Goal: Use online tool/utility: Utilize a website feature to perform a specific function

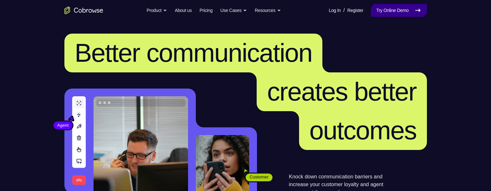
click at [411, 12] on link "Try Online Demo" at bounding box center [399, 10] width 56 height 13
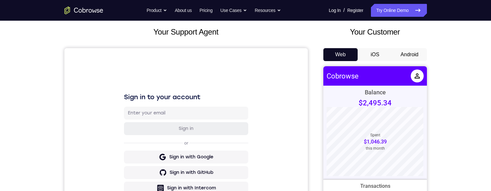
click at [410, 56] on button "Android" at bounding box center [410, 54] width 35 height 13
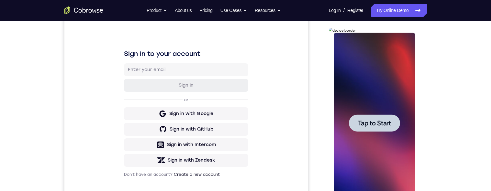
click at [385, 124] on span "Tap to Start" at bounding box center [374, 123] width 33 height 6
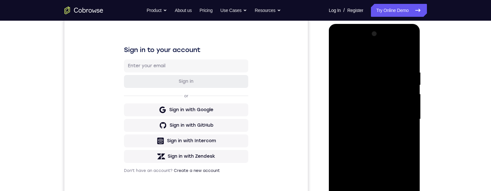
scroll to position [86, 0]
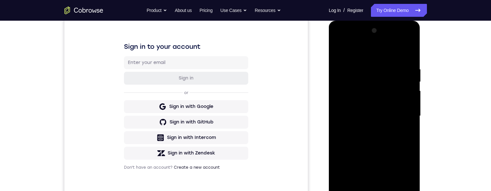
click at [375, 191] on div at bounding box center [375, 116] width 82 height 181
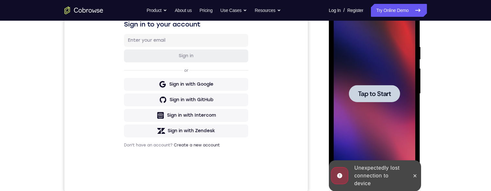
click at [385, 100] on div at bounding box center [374, 93] width 51 height 17
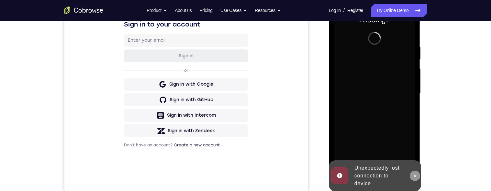
click at [416, 176] on icon at bounding box center [415, 176] width 5 height 5
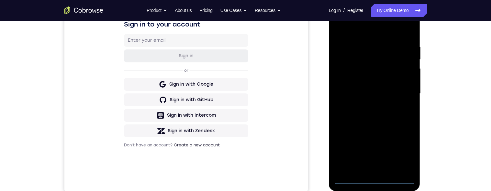
click at [375, 181] on div at bounding box center [375, 93] width 82 height 181
click at [404, 153] on div at bounding box center [375, 93] width 82 height 181
click at [372, 33] on div at bounding box center [375, 93] width 82 height 181
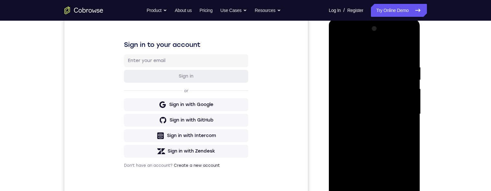
click at [404, 111] on div at bounding box center [375, 114] width 82 height 181
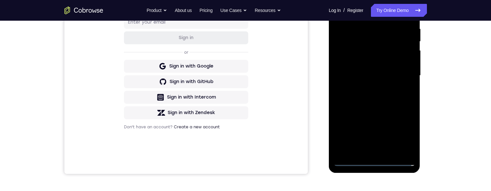
click at [368, 87] on div at bounding box center [375, 75] width 82 height 181
click at [365, 71] on div at bounding box center [375, 75] width 82 height 181
click at [381, 60] on div at bounding box center [375, 75] width 82 height 181
click at [389, 77] on div at bounding box center [375, 75] width 82 height 181
click at [376, 97] on div at bounding box center [375, 75] width 82 height 181
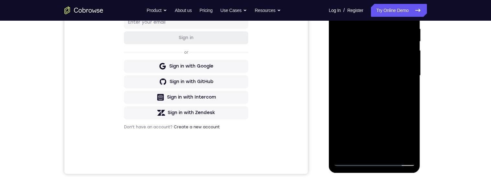
scroll to position [100, 0]
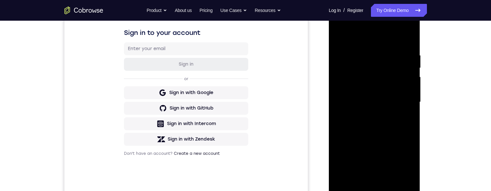
click at [378, 122] on div at bounding box center [375, 102] width 82 height 181
click at [375, 121] on div at bounding box center [375, 102] width 82 height 181
click at [361, 110] on div at bounding box center [375, 102] width 82 height 181
click at [407, 90] on div at bounding box center [375, 102] width 82 height 181
click at [353, 93] on div at bounding box center [375, 102] width 82 height 181
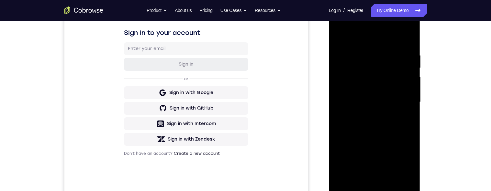
click at [353, 92] on div at bounding box center [375, 102] width 82 height 181
click at [354, 92] on div at bounding box center [375, 102] width 82 height 181
click at [370, 89] on div at bounding box center [375, 102] width 82 height 181
click at [398, 101] on div at bounding box center [375, 102] width 82 height 181
click at [378, 125] on div at bounding box center [375, 102] width 82 height 181
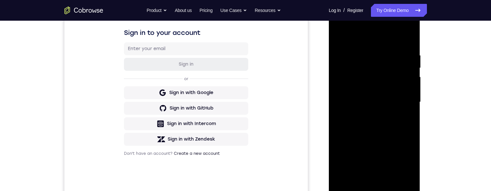
click at [375, 122] on div at bounding box center [375, 102] width 82 height 181
click at [407, 111] on div at bounding box center [375, 102] width 82 height 181
click at [380, 105] on div at bounding box center [375, 102] width 82 height 181
click at [410, 48] on div at bounding box center [375, 102] width 82 height 181
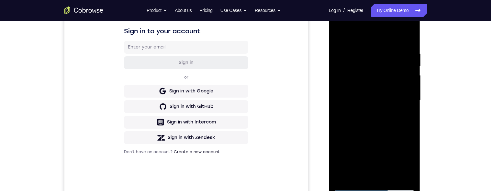
click at [366, 54] on div at bounding box center [375, 100] width 82 height 181
click at [407, 38] on div at bounding box center [375, 100] width 82 height 181
click at [406, 52] on div at bounding box center [375, 100] width 82 height 181
click at [408, 39] on div at bounding box center [375, 100] width 82 height 181
click at [391, 176] on div at bounding box center [375, 100] width 82 height 181
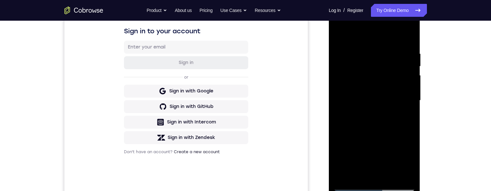
click at [389, 133] on div at bounding box center [375, 100] width 82 height 181
click at [396, 91] on div at bounding box center [375, 100] width 82 height 181
click at [373, 80] on div at bounding box center [375, 100] width 82 height 181
click at [370, 56] on div at bounding box center [375, 100] width 82 height 181
click at [399, 176] on div at bounding box center [375, 100] width 82 height 181
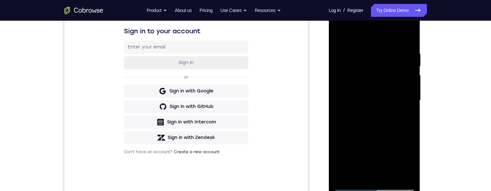
click at [339, 33] on div at bounding box center [375, 100] width 82 height 181
click at [336, 35] on div at bounding box center [375, 100] width 82 height 181
click at [362, 69] on div at bounding box center [375, 100] width 82 height 181
click at [343, 158] on div at bounding box center [375, 100] width 82 height 181
click at [357, 151] on div at bounding box center [375, 100] width 82 height 181
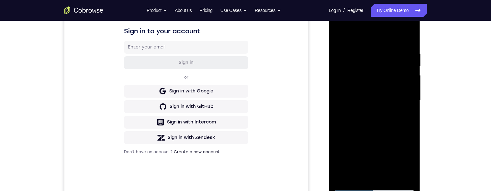
click at [357, 153] on div at bounding box center [375, 100] width 82 height 181
click at [399, 106] on div at bounding box center [375, 100] width 82 height 181
click at [399, 110] on div at bounding box center [375, 100] width 82 height 181
click at [343, 35] on div at bounding box center [375, 100] width 82 height 181
click at [338, 36] on div at bounding box center [375, 100] width 82 height 181
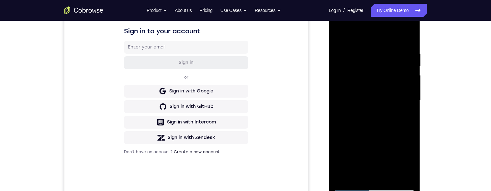
click at [360, 176] on div at bounding box center [375, 100] width 82 height 181
click at [394, 33] on div at bounding box center [375, 100] width 82 height 181
click at [409, 68] on div at bounding box center [375, 100] width 82 height 181
click at [410, 55] on div at bounding box center [375, 100] width 82 height 181
click at [382, 35] on div at bounding box center [375, 100] width 82 height 181
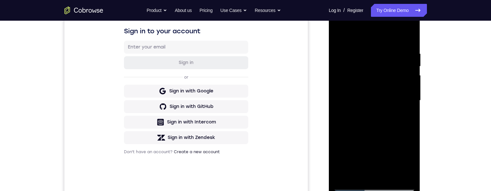
click at [368, 48] on div at bounding box center [375, 100] width 82 height 181
click at [348, 137] on div at bounding box center [375, 100] width 82 height 181
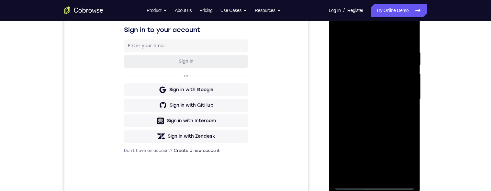
scroll to position [113, 0]
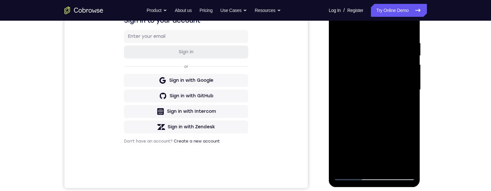
click at [411, 95] on div at bounding box center [375, 89] width 82 height 181
click at [409, 95] on div at bounding box center [375, 89] width 82 height 181
click at [411, 94] on div at bounding box center [375, 89] width 82 height 181
click at [411, 97] on div at bounding box center [375, 89] width 82 height 181
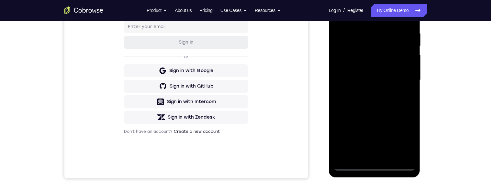
scroll to position [123, 0]
click at [410, 86] on div at bounding box center [375, 79] width 82 height 181
click at [412, 86] on div at bounding box center [375, 79] width 82 height 181
click at [338, 85] on div at bounding box center [375, 79] width 82 height 181
click at [409, 85] on div at bounding box center [375, 79] width 82 height 181
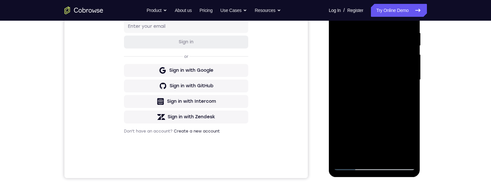
click at [412, 85] on div at bounding box center [375, 79] width 82 height 181
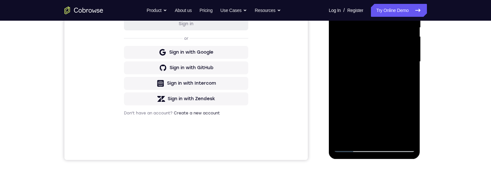
scroll to position [105, 0]
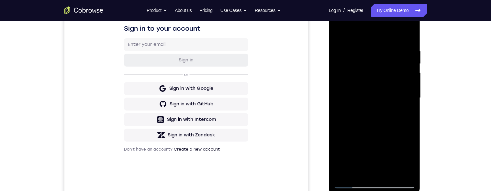
click at [338, 35] on div at bounding box center [375, 97] width 82 height 181
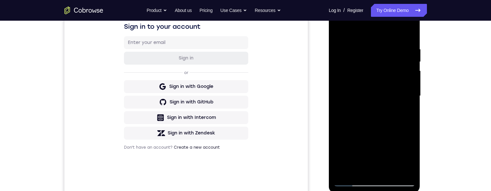
scroll to position [143, 0]
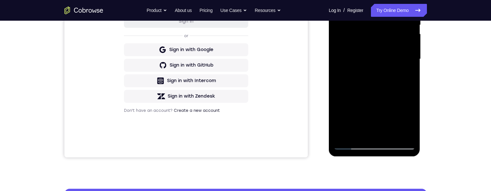
click at [357, 136] on div at bounding box center [375, 59] width 82 height 181
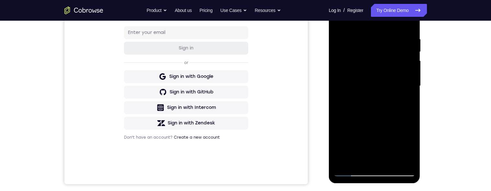
scroll to position [107, 0]
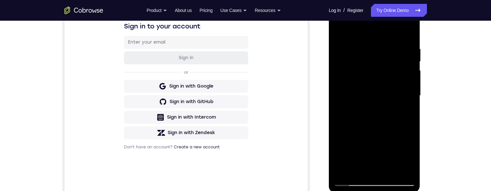
click at [402, 29] on div at bounding box center [375, 95] width 82 height 181
click at [383, 49] on div at bounding box center [375, 95] width 82 height 181
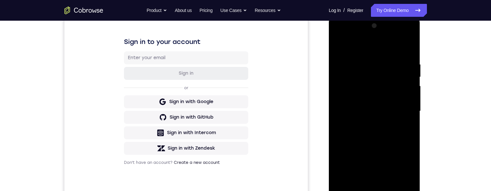
click at [337, 45] on div at bounding box center [375, 111] width 82 height 181
click at [408, 66] on div at bounding box center [375, 111] width 82 height 181
click at [389, 45] on div at bounding box center [375, 111] width 82 height 181
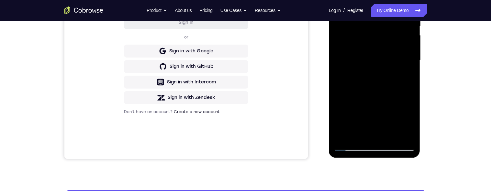
click at [390, 113] on div at bounding box center [375, 60] width 82 height 181
click at [398, 135] on div at bounding box center [375, 60] width 82 height 181
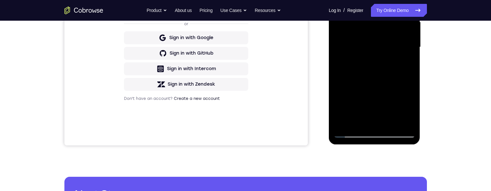
click at [378, 86] on div at bounding box center [375, 47] width 82 height 181
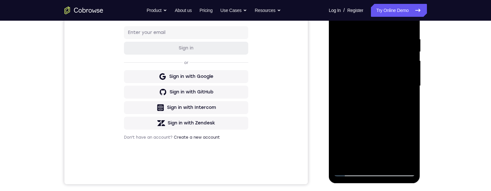
scroll to position [92, 0]
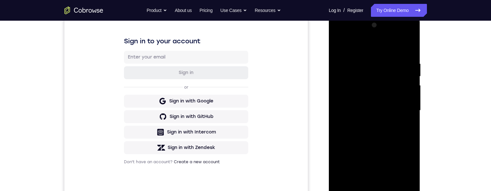
click at [342, 58] on div at bounding box center [375, 110] width 82 height 181
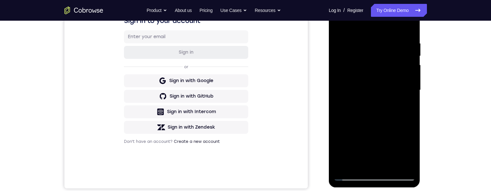
click at [403, 87] on div at bounding box center [375, 90] width 82 height 181
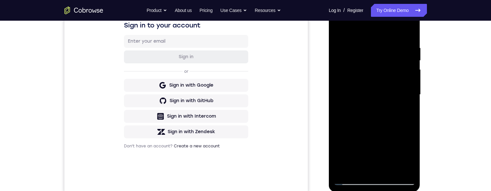
click at [468, 109] on div "Your Support Agent Your Customer Web iOS Android Next Steps We’d be happy to gi…" at bounding box center [245, 126] width 491 height 427
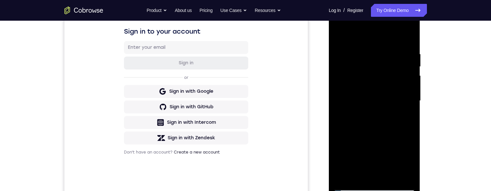
click at [343, 39] on div at bounding box center [375, 100] width 82 height 181
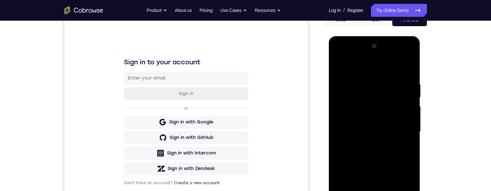
scroll to position [77, 0]
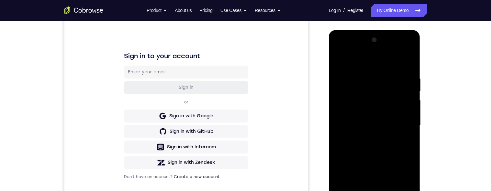
click at [337, 61] on div at bounding box center [375, 125] width 82 height 181
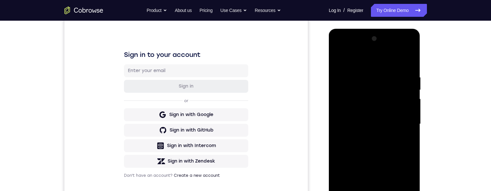
click at [406, 64] on div at bounding box center [375, 124] width 82 height 181
click at [406, 58] on div at bounding box center [375, 124] width 82 height 181
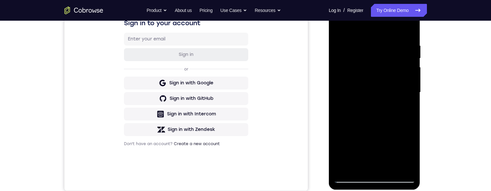
click at [447, 103] on div "Your Support Agent Your Customer Web iOS Android Next Steps We’d be happy to gi…" at bounding box center [246, 124] width 415 height 427
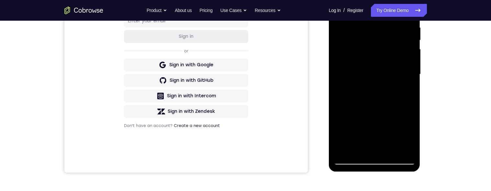
click at [341, 149] on div at bounding box center [375, 74] width 82 height 181
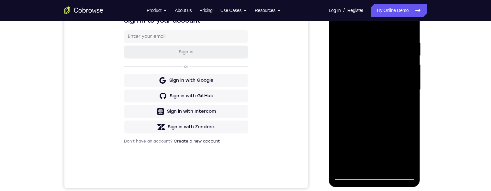
scroll to position [96, 0]
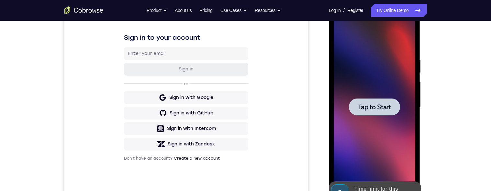
click at [370, 108] on span "Tap to Start" at bounding box center [374, 107] width 33 height 6
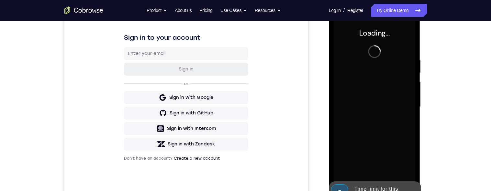
scroll to position [119, 0]
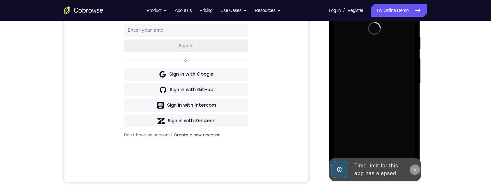
click at [412, 172] on button at bounding box center [415, 170] width 10 height 10
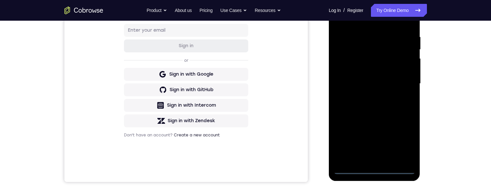
click at [372, 170] on div at bounding box center [375, 83] width 82 height 181
click at [404, 141] on div at bounding box center [375, 83] width 82 height 181
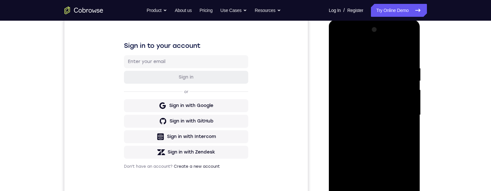
click at [387, 49] on div at bounding box center [375, 115] width 82 height 181
click at [401, 111] on div at bounding box center [375, 115] width 82 height 181
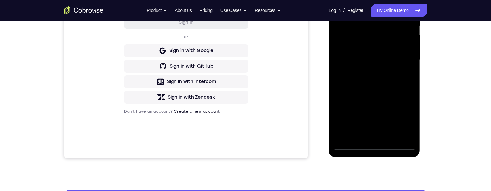
scroll to position [144, 0]
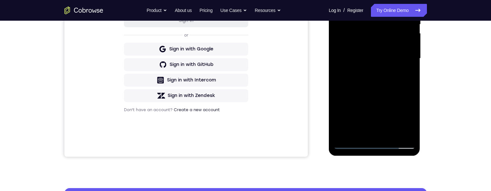
click at [368, 134] on div at bounding box center [375, 58] width 82 height 181
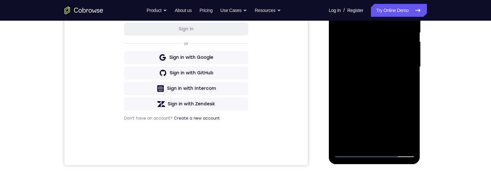
scroll to position [135, 0]
click at [369, 143] on div at bounding box center [375, 67] width 82 height 181
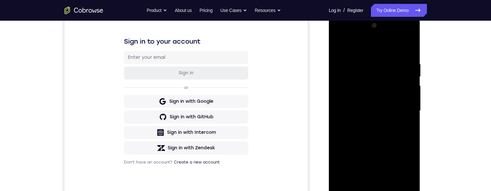
click at [336, 49] on div at bounding box center [375, 110] width 82 height 181
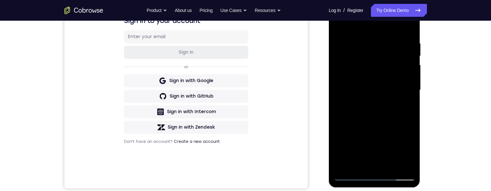
click at [393, 80] on div at bounding box center [375, 90] width 82 height 181
click at [389, 85] on div at bounding box center [375, 90] width 82 height 181
click at [366, 78] on div at bounding box center [375, 90] width 82 height 181
click at [380, 89] on div at bounding box center [375, 90] width 82 height 181
click at [374, 112] on div at bounding box center [375, 90] width 82 height 181
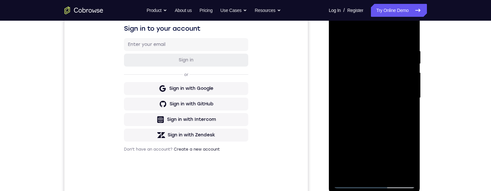
scroll to position [109, 0]
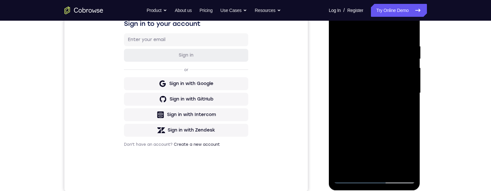
click at [389, 109] on div at bounding box center [375, 93] width 82 height 181
click at [405, 41] on div at bounding box center [375, 93] width 82 height 181
click at [385, 113] on div at bounding box center [375, 93] width 82 height 181
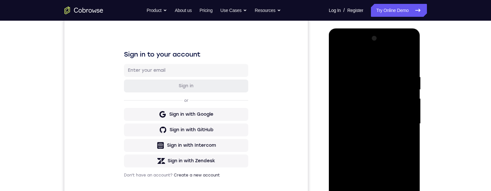
click at [405, 68] on div at bounding box center [375, 123] width 82 height 181
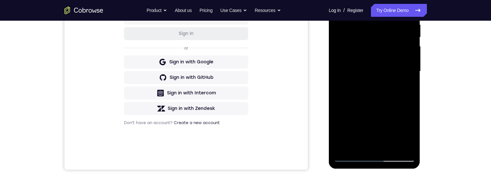
scroll to position [132, 0]
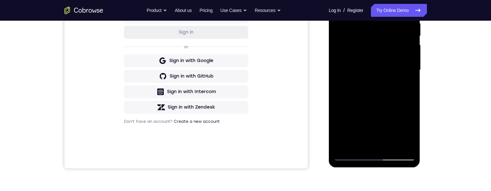
click at [377, 142] on div at bounding box center [375, 70] width 82 height 181
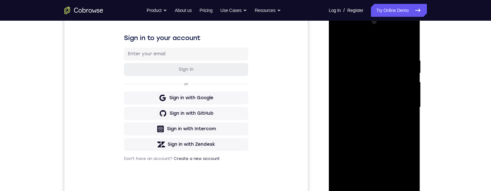
click at [396, 128] on div at bounding box center [375, 107] width 82 height 181
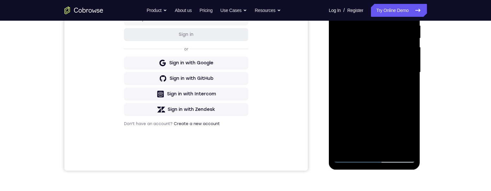
click at [395, 90] on div at bounding box center [375, 72] width 82 height 181
click at [392, 85] on div at bounding box center [375, 72] width 82 height 181
click at [389, 92] on div at bounding box center [375, 72] width 82 height 181
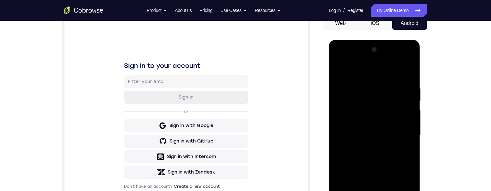
click at [408, 83] on div at bounding box center [375, 135] width 82 height 181
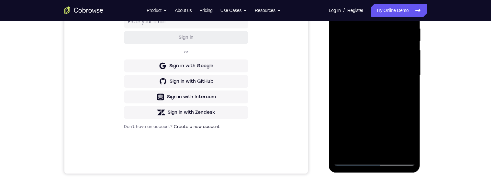
scroll to position [87, 0]
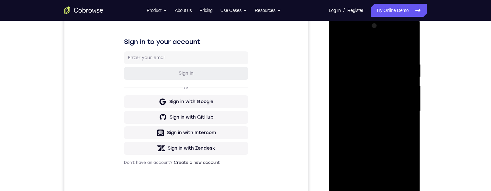
click at [457, 118] on div "Your Support Agent Your Customer Web iOS Android Next Steps We’d be happy to gi…" at bounding box center [245, 142] width 491 height 427
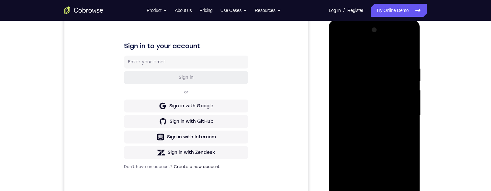
scroll to position [141, 0]
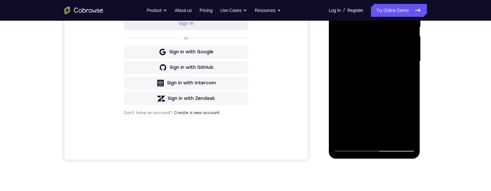
click at [376, 147] on div at bounding box center [375, 61] width 82 height 181
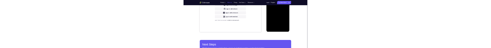
scroll to position [0, 0]
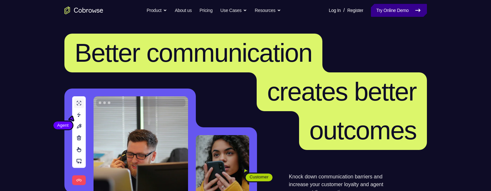
click at [408, 10] on link "Try Online Demo" at bounding box center [399, 10] width 56 height 13
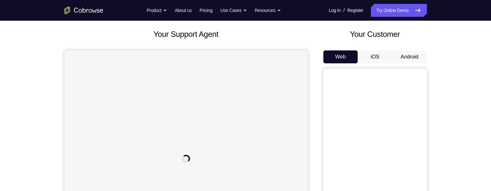
click at [409, 57] on button "Android" at bounding box center [410, 57] width 35 height 13
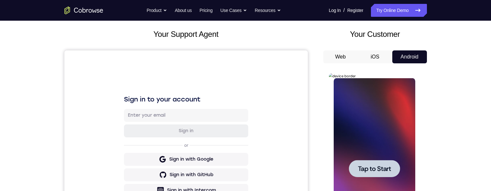
scroll to position [106, 0]
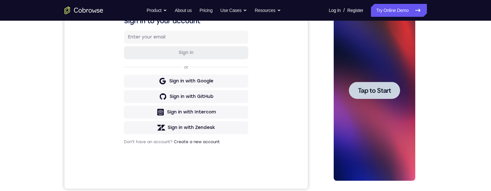
click at [382, 87] on span "Tap to Start" at bounding box center [374, 90] width 33 height 6
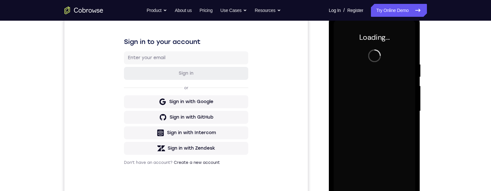
click at [461, 98] on div "Your Support Agent Your Customer Web iOS Android Next Steps We’d be happy to gi…" at bounding box center [245, 142] width 491 height 427
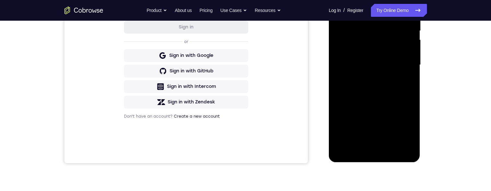
scroll to position [144, 0]
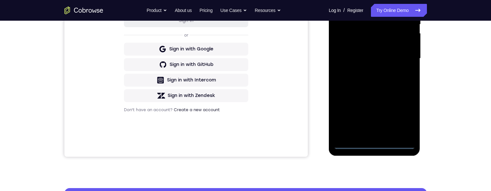
click at [375, 143] on div at bounding box center [375, 58] width 82 height 181
click at [407, 113] on div at bounding box center [375, 58] width 82 height 181
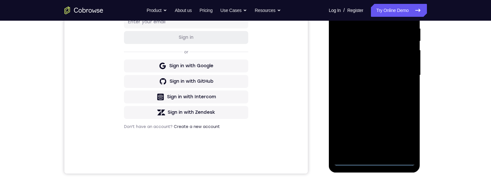
click at [475, 131] on div "Your Support Agent Your Customer Web iOS Android Next Steps We’d be happy to gi…" at bounding box center [245, 106] width 491 height 427
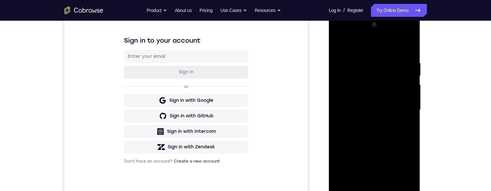
click at [385, 48] on div at bounding box center [375, 109] width 82 height 181
click at [404, 109] on div at bounding box center [375, 109] width 82 height 181
click at [368, 123] on div at bounding box center [375, 109] width 82 height 181
click at [389, 107] on div at bounding box center [375, 109] width 82 height 181
click at [364, 94] on div at bounding box center [375, 109] width 82 height 181
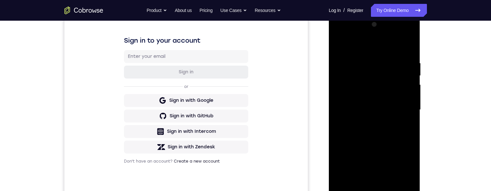
click at [396, 111] on div at bounding box center [375, 109] width 82 height 181
click at [383, 130] on div at bounding box center [375, 109] width 82 height 181
click at [379, 139] on div at bounding box center [375, 109] width 82 height 181
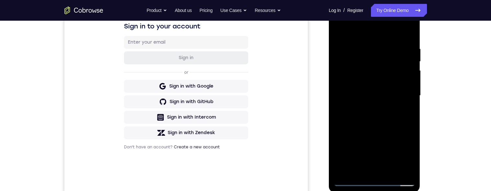
click at [387, 47] on div at bounding box center [375, 95] width 82 height 181
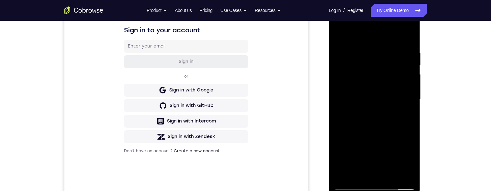
click at [380, 117] on div at bounding box center [375, 99] width 82 height 181
click at [377, 93] on div at bounding box center [375, 99] width 82 height 181
click at [410, 102] on div at bounding box center [375, 99] width 82 height 181
click at [410, 104] on div at bounding box center [375, 99] width 82 height 181
click at [411, 101] on div at bounding box center [375, 99] width 82 height 181
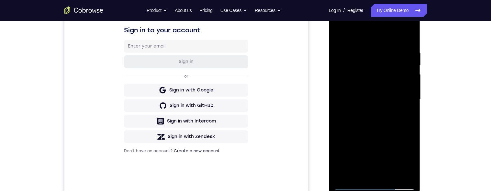
click at [411, 103] on div at bounding box center [375, 99] width 82 height 181
click at [410, 106] on div at bounding box center [375, 99] width 82 height 181
click at [411, 102] on div at bounding box center [375, 99] width 82 height 181
click at [409, 104] on div at bounding box center [375, 99] width 82 height 181
click at [411, 103] on div at bounding box center [375, 99] width 82 height 181
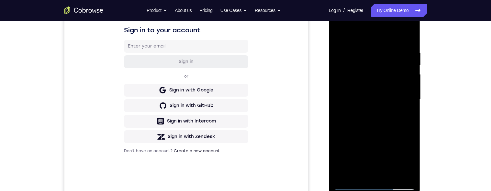
click at [409, 106] on div at bounding box center [375, 99] width 82 height 181
click at [335, 31] on div at bounding box center [375, 99] width 82 height 181
click at [409, 101] on div at bounding box center [375, 99] width 82 height 181
click at [408, 36] on div at bounding box center [375, 99] width 82 height 181
click at [408, 49] on div at bounding box center [375, 99] width 82 height 181
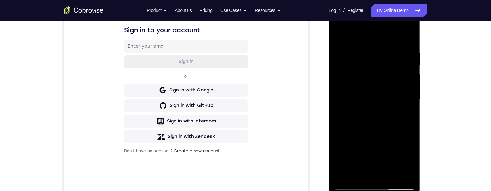
click at [406, 38] on div at bounding box center [375, 99] width 82 height 181
click at [339, 46] on div at bounding box center [375, 99] width 82 height 181
click at [411, 76] on div at bounding box center [375, 99] width 82 height 181
click at [406, 83] on div at bounding box center [375, 99] width 82 height 181
click at [407, 80] on div at bounding box center [375, 99] width 82 height 181
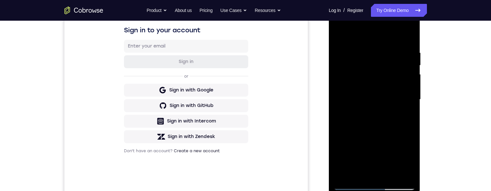
click at [407, 91] on div at bounding box center [375, 99] width 82 height 181
click at [404, 81] on div at bounding box center [375, 99] width 82 height 181
click at [409, 35] on div at bounding box center [375, 99] width 82 height 181
click at [392, 175] on div at bounding box center [375, 99] width 82 height 181
click at [385, 134] on div at bounding box center [375, 99] width 82 height 181
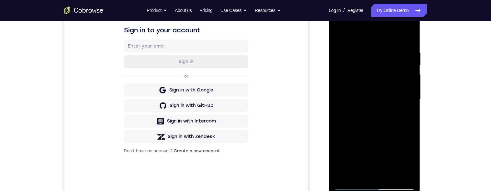
click at [340, 33] on div at bounding box center [375, 99] width 82 height 181
click at [389, 50] on div at bounding box center [375, 99] width 82 height 181
click at [340, 36] on div at bounding box center [375, 99] width 82 height 181
click at [391, 55] on div at bounding box center [375, 99] width 82 height 181
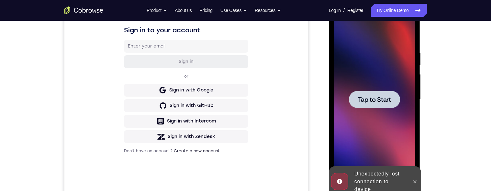
click at [378, 106] on div at bounding box center [374, 99] width 51 height 17
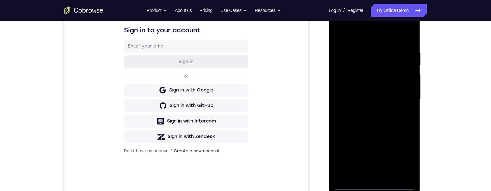
click at [372, 183] on div at bounding box center [375, 99] width 82 height 181
click at [377, 186] on div at bounding box center [375, 99] width 82 height 181
click at [404, 162] on div at bounding box center [375, 99] width 82 height 181
click at [375, 34] on div at bounding box center [375, 99] width 82 height 181
click at [408, 91] on div at bounding box center [375, 99] width 82 height 181
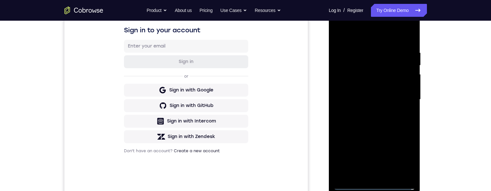
click at [403, 102] on div at bounding box center [375, 99] width 82 height 181
click at [364, 112] on div at bounding box center [375, 99] width 82 height 181
click at [376, 97] on div at bounding box center [375, 99] width 82 height 181
click at [372, 84] on div at bounding box center [375, 99] width 82 height 181
click at [382, 101] on div at bounding box center [375, 99] width 82 height 181
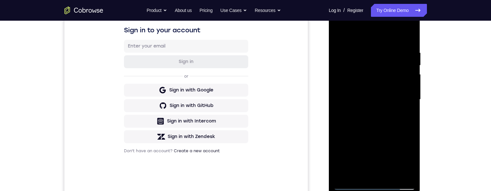
click at [394, 122] on div at bounding box center [375, 99] width 82 height 181
click at [392, 116] on div at bounding box center [375, 99] width 82 height 181
click at [410, 46] on div at bounding box center [375, 99] width 82 height 181
click at [390, 174] on div at bounding box center [375, 99] width 82 height 181
click at [387, 136] on div at bounding box center [375, 99] width 82 height 181
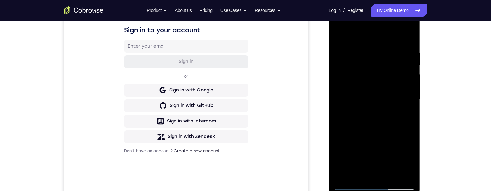
click at [391, 117] on div at bounding box center [375, 99] width 82 height 181
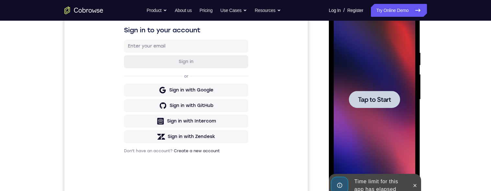
scroll to position [104, 0]
click at [386, 99] on span "Tap to Start" at bounding box center [374, 99] width 33 height 6
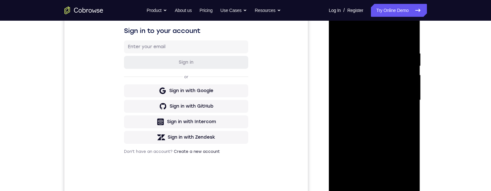
scroll to position [129, 0]
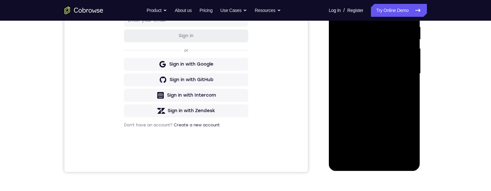
click at [455, 84] on div "Your Support Agent Your Customer Web iOS Android Next Steps We’d be happy to gi…" at bounding box center [245, 105] width 491 height 427
click at [404, 130] on div at bounding box center [375, 73] width 82 height 181
click at [399, 132] on div at bounding box center [375, 73] width 82 height 181
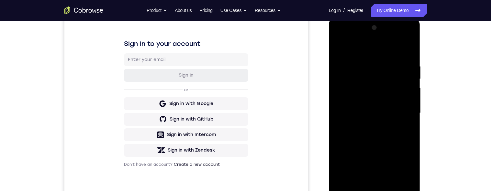
click at [381, 48] on div at bounding box center [375, 113] width 82 height 181
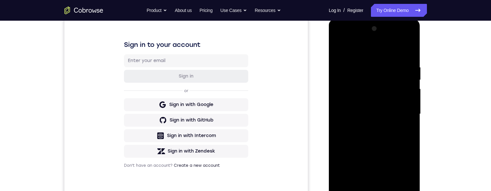
click at [402, 112] on div at bounding box center [375, 114] width 82 height 181
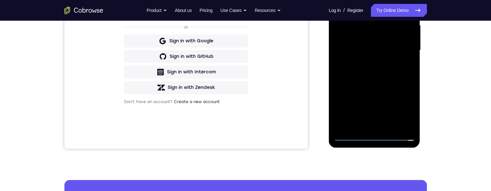
click at [368, 129] on div at bounding box center [375, 50] width 82 height 181
click at [391, 41] on div at bounding box center [375, 50] width 82 height 181
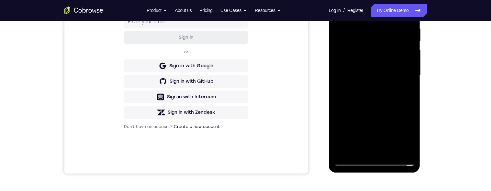
scroll to position [124, 0]
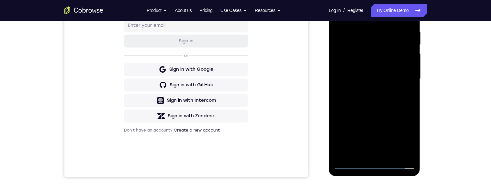
click at [396, 54] on div at bounding box center [375, 78] width 82 height 181
click at [389, 52] on div at bounding box center [375, 78] width 82 height 181
click at [360, 54] on div at bounding box center [375, 78] width 82 height 181
click at [359, 63] on div at bounding box center [375, 78] width 82 height 181
click at [407, 67] on div at bounding box center [375, 78] width 82 height 181
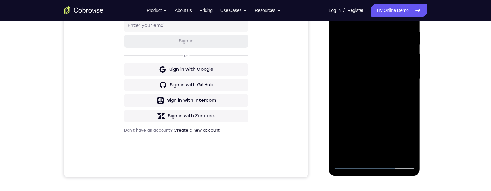
click at [388, 78] on div at bounding box center [375, 78] width 82 height 181
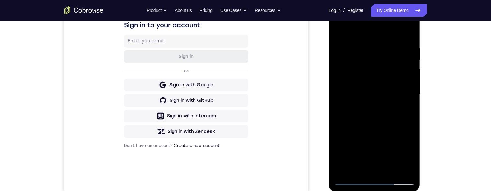
click at [387, 118] on div at bounding box center [375, 94] width 82 height 181
click at [387, 112] on div at bounding box center [375, 94] width 82 height 181
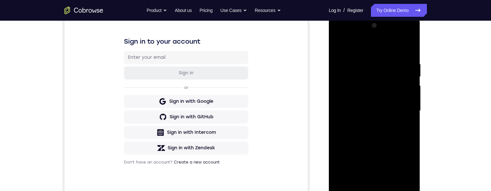
click at [387, 132] on div at bounding box center [375, 110] width 82 height 181
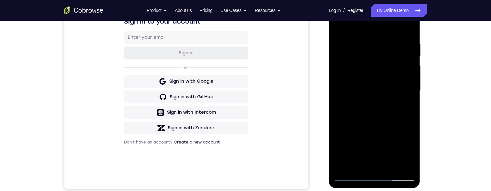
scroll to position [125, 0]
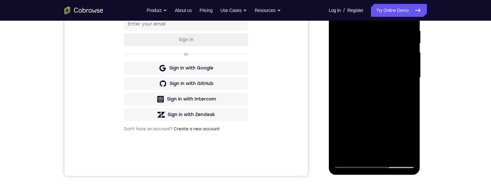
click at [390, 104] on div at bounding box center [375, 77] width 82 height 181
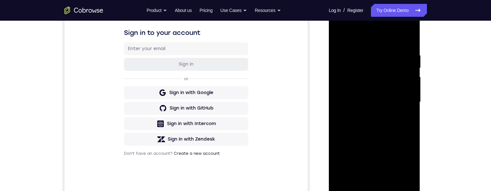
click at [385, 52] on div at bounding box center [375, 102] width 82 height 181
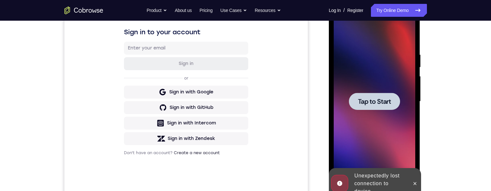
click at [441, 124] on div "Your Support Agent Your Customer Web iOS Android Next Steps We’d be happy to gi…" at bounding box center [246, 133] width 415 height 427
click at [386, 103] on span "Tap to Start" at bounding box center [374, 101] width 33 height 6
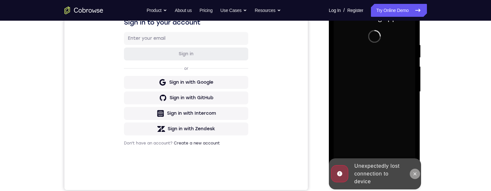
click at [410, 174] on div at bounding box center [415, 174] width 10 height 31
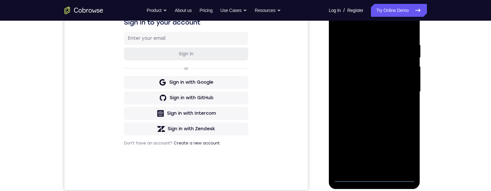
click at [371, 176] on div at bounding box center [375, 91] width 82 height 181
click at [370, 175] on div at bounding box center [375, 91] width 82 height 181
click at [375, 176] on div at bounding box center [375, 91] width 82 height 181
click at [371, 175] on div at bounding box center [375, 91] width 82 height 181
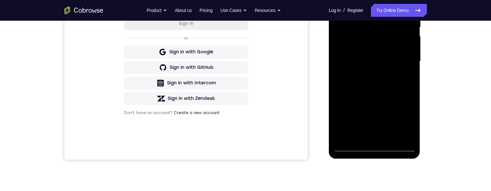
click at [464, 146] on div "Your Support Agent Your Customer Web iOS Android Next Steps We’d be happy to gi…" at bounding box center [245, 93] width 491 height 427
click at [465, 154] on div "Your Support Agent Your Customer Web iOS Android Next Steps We’d be happy to gi…" at bounding box center [245, 93] width 491 height 427
click at [372, 150] on div at bounding box center [375, 61] width 82 height 181
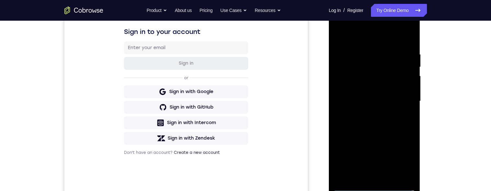
click at [406, 157] on div at bounding box center [375, 101] width 82 height 181
click at [375, 40] on div at bounding box center [375, 101] width 82 height 181
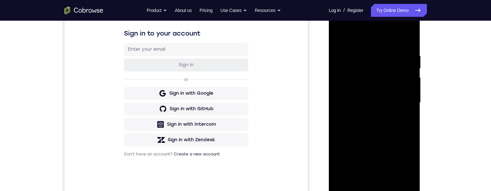
click at [401, 102] on div at bounding box center [375, 102] width 82 height 181
click at [366, 179] on div at bounding box center [375, 102] width 82 height 181
click at [378, 99] on div at bounding box center [375, 102] width 82 height 181
click at [382, 90] on div at bounding box center [375, 102] width 82 height 181
click at [395, 102] on div at bounding box center [375, 102] width 82 height 181
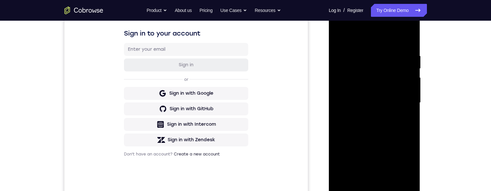
click at [383, 119] on div at bounding box center [375, 102] width 82 height 181
click at [389, 122] on div at bounding box center [375, 102] width 82 height 181
click at [409, 44] on div at bounding box center [375, 102] width 82 height 181
click at [393, 177] on div at bounding box center [375, 102] width 82 height 181
click at [388, 137] on div at bounding box center [375, 102] width 82 height 181
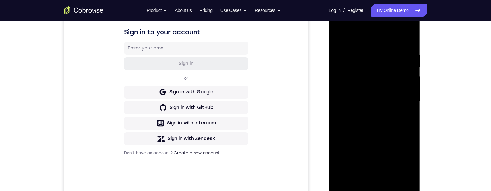
scroll to position [103, 0]
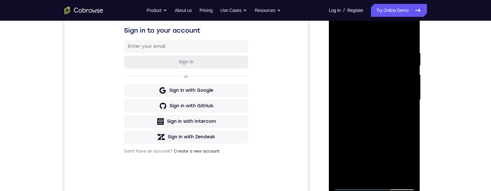
click at [392, 114] on div at bounding box center [375, 99] width 82 height 181
click at [339, 37] on div at bounding box center [375, 99] width 82 height 181
click at [376, 123] on div at bounding box center [375, 99] width 82 height 181
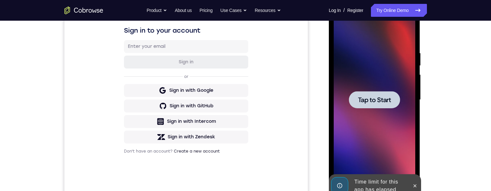
scroll to position [103, 0]
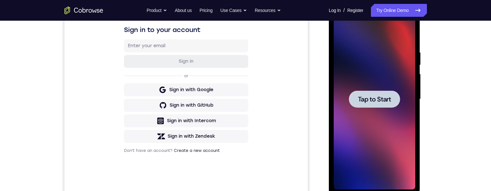
click at [370, 106] on div at bounding box center [374, 99] width 51 height 17
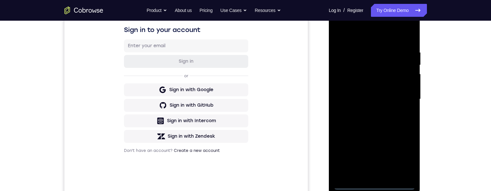
click at [399, 155] on div at bounding box center [375, 99] width 82 height 181
click at [380, 35] on div at bounding box center [375, 99] width 82 height 181
click at [394, 106] on div at bounding box center [375, 99] width 82 height 181
click at [397, 98] on div at bounding box center [375, 99] width 82 height 181
click at [370, 108] on div at bounding box center [375, 99] width 82 height 181
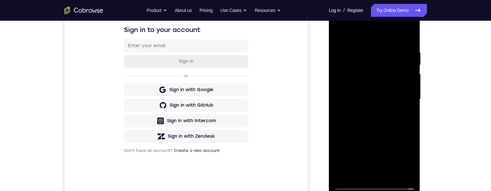
click at [386, 95] on div at bounding box center [375, 99] width 82 height 181
click at [368, 85] on div at bounding box center [375, 99] width 82 height 181
click at [396, 100] on div at bounding box center [375, 99] width 82 height 181
click at [389, 120] on div at bounding box center [375, 99] width 82 height 181
click at [409, 43] on div at bounding box center [375, 99] width 82 height 181
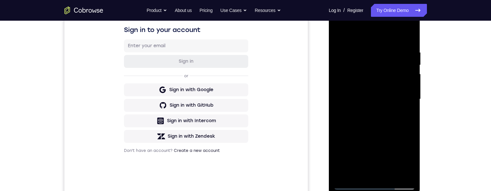
click at [389, 176] on div at bounding box center [375, 99] width 82 height 181
click at [393, 119] on div at bounding box center [375, 99] width 82 height 181
click at [380, 132] on div at bounding box center [375, 99] width 82 height 181
click at [384, 113] on div at bounding box center [375, 99] width 82 height 181
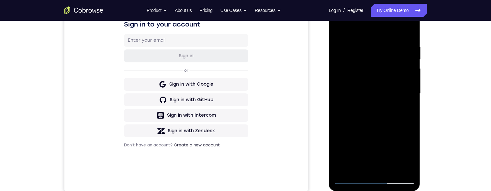
click at [398, 101] on div at bounding box center [375, 93] width 82 height 181
click at [338, 29] on div at bounding box center [375, 93] width 82 height 181
click at [379, 114] on div at bounding box center [375, 93] width 82 height 181
click at [336, 29] on div at bounding box center [375, 93] width 82 height 181
click at [370, 133] on div at bounding box center [375, 93] width 82 height 181
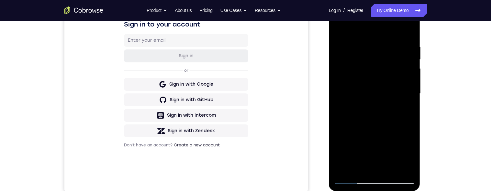
click at [337, 111] on div at bounding box center [375, 93] width 82 height 181
click at [342, 85] on div at bounding box center [375, 93] width 82 height 181
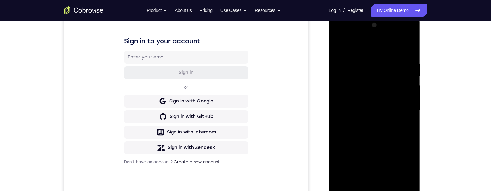
scroll to position [86, 0]
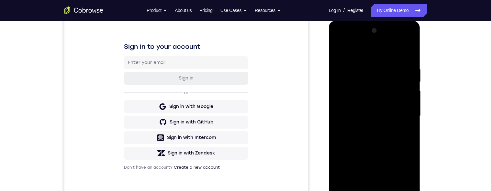
click at [405, 100] on div at bounding box center [375, 116] width 82 height 181
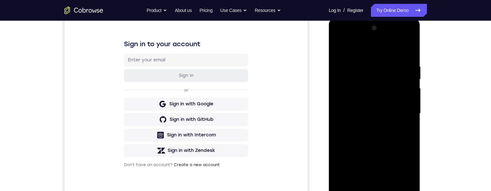
click at [412, 98] on div at bounding box center [375, 113] width 82 height 181
click at [411, 106] on div at bounding box center [375, 113] width 82 height 181
click at [409, 113] on div at bounding box center [375, 113] width 82 height 181
click at [408, 114] on div at bounding box center [375, 113] width 82 height 181
click at [408, 111] on div at bounding box center [375, 113] width 82 height 181
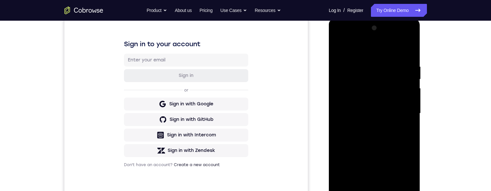
click at [407, 113] on div at bounding box center [375, 113] width 82 height 181
click at [408, 105] on div at bounding box center [375, 113] width 82 height 181
click at [407, 111] on div at bounding box center [375, 113] width 82 height 181
click at [404, 112] on div at bounding box center [375, 113] width 82 height 181
click at [403, 116] on div at bounding box center [375, 113] width 82 height 181
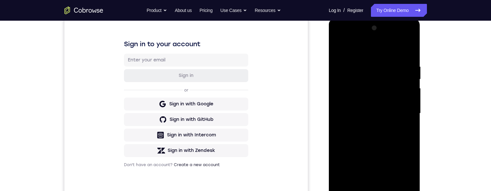
click at [404, 115] on div at bounding box center [375, 113] width 82 height 181
click at [405, 116] on div at bounding box center [375, 113] width 82 height 181
click at [407, 116] on div at bounding box center [375, 113] width 82 height 181
click at [404, 116] on div at bounding box center [375, 113] width 82 height 181
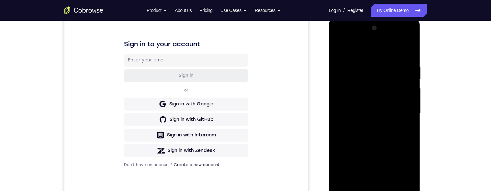
click at [407, 116] on div at bounding box center [375, 113] width 82 height 181
click at [404, 115] on div at bounding box center [375, 113] width 82 height 181
click at [407, 112] on div at bounding box center [375, 113] width 82 height 181
click at [408, 112] on div at bounding box center [375, 113] width 82 height 181
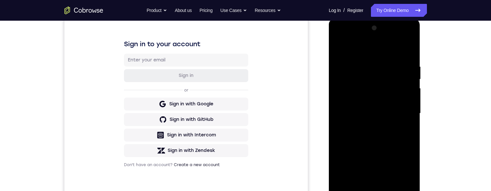
click at [408, 111] on div at bounding box center [375, 113] width 82 height 181
click at [407, 114] on div at bounding box center [375, 113] width 82 height 181
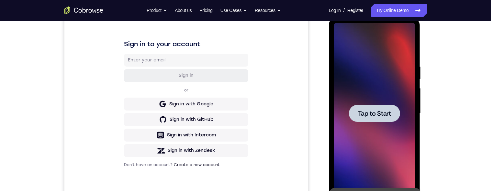
click at [385, 107] on div at bounding box center [374, 113] width 51 height 17
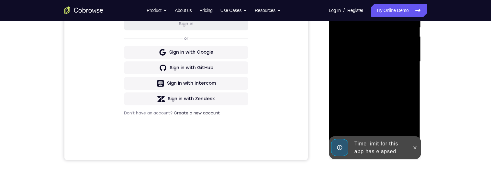
scroll to position [119, 0]
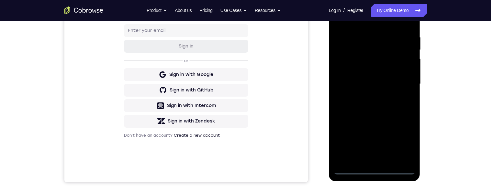
click at [372, 173] on div at bounding box center [375, 84] width 82 height 181
click at [406, 141] on div at bounding box center [375, 84] width 82 height 181
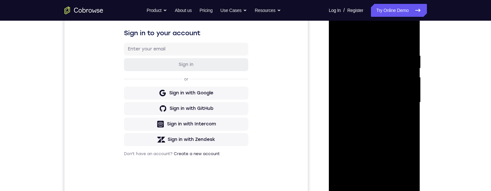
click at [386, 38] on div at bounding box center [375, 102] width 82 height 181
click at [395, 86] on div at bounding box center [375, 102] width 82 height 181
click at [364, 115] on div at bounding box center [375, 102] width 82 height 181
click at [386, 96] on div at bounding box center [375, 102] width 82 height 181
click at [381, 91] on div at bounding box center [375, 102] width 82 height 181
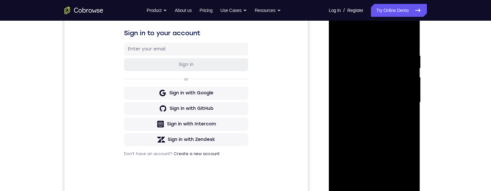
click at [406, 89] on div at bounding box center [375, 102] width 82 height 181
click at [351, 92] on div at bounding box center [375, 102] width 82 height 181
click at [406, 90] on div at bounding box center [375, 102] width 82 height 181
click at [395, 102] on div at bounding box center [375, 102] width 82 height 181
click at [388, 125] on div at bounding box center [375, 102] width 82 height 181
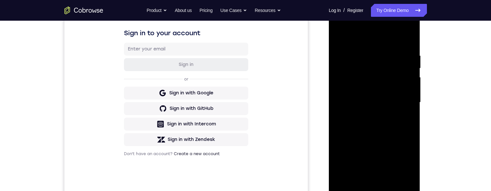
click at [392, 132] on div at bounding box center [375, 102] width 82 height 181
click at [451, 56] on div "Your Support Agent Your Customer Web iOS Android Next Steps We’d be happy to gi…" at bounding box center [246, 134] width 415 height 427
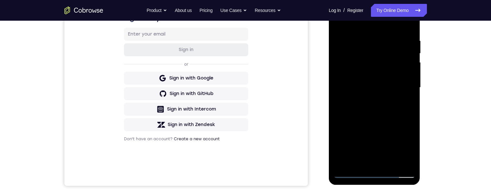
scroll to position [112, 0]
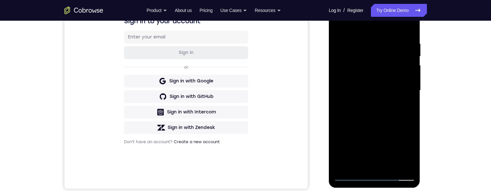
click at [450, 47] on div "Your Support Agent Your Customer Web iOS Android Next Steps We’d be happy to gi…" at bounding box center [246, 122] width 415 height 427
click at [453, 119] on div "Your Support Agent Your Customer Web iOS Android Next Steps We’d be happy to gi…" at bounding box center [245, 122] width 491 height 427
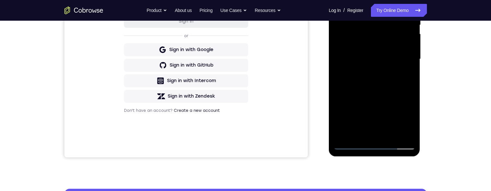
click at [404, 135] on div at bounding box center [375, 59] width 82 height 181
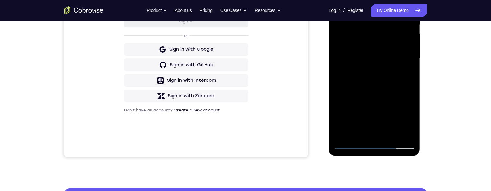
scroll to position [118, 0]
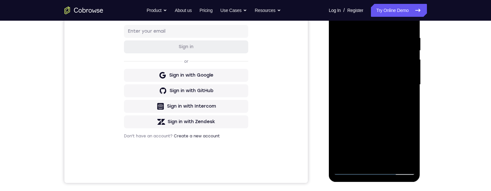
click at [337, 57] on div at bounding box center [375, 84] width 82 height 181
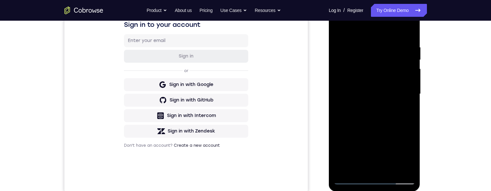
scroll to position [109, 0]
click at [409, 105] on div at bounding box center [375, 93] width 82 height 181
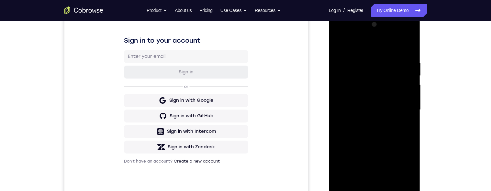
scroll to position [80, 0]
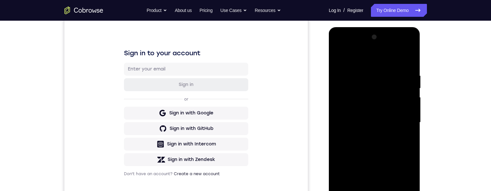
click at [405, 116] on div at bounding box center [375, 122] width 82 height 181
click at [405, 113] on div at bounding box center [375, 122] width 82 height 181
click at [407, 109] on div at bounding box center [375, 122] width 82 height 181
click at [403, 115] on div at bounding box center [375, 122] width 82 height 181
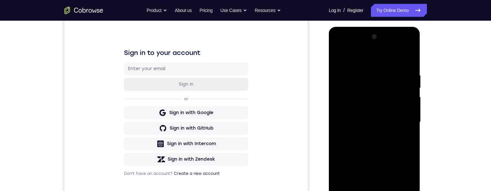
click at [405, 110] on div at bounding box center [375, 122] width 82 height 181
click at [405, 112] on div at bounding box center [375, 122] width 82 height 181
click at [408, 107] on div at bounding box center [375, 122] width 82 height 181
click at [409, 113] on div at bounding box center [375, 122] width 82 height 181
click at [405, 120] on div at bounding box center [375, 122] width 82 height 181
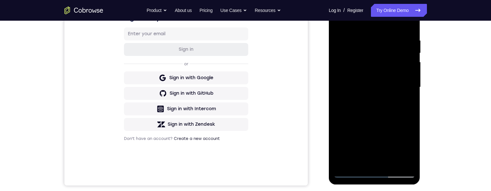
scroll to position [95, 0]
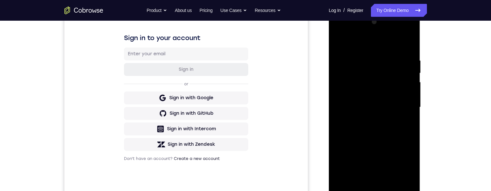
click at [455, 98] on div "Your Support Agent Your Customer Web iOS Android Next Steps We’d be happy to gi…" at bounding box center [245, 139] width 491 height 427
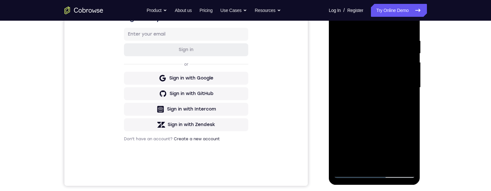
scroll to position [100, 0]
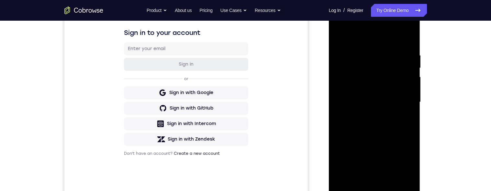
click at [342, 89] on div at bounding box center [375, 102] width 82 height 181
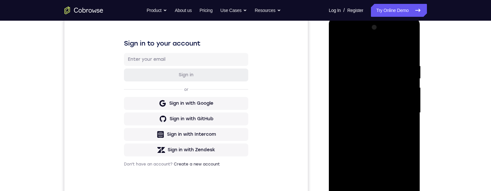
scroll to position [80, 0]
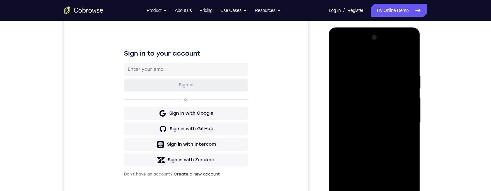
click at [344, 101] on div at bounding box center [375, 122] width 82 height 181
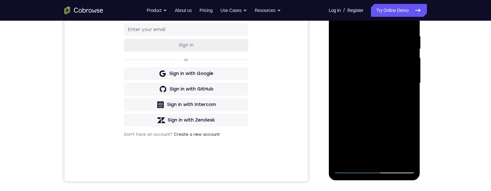
scroll to position [112, 0]
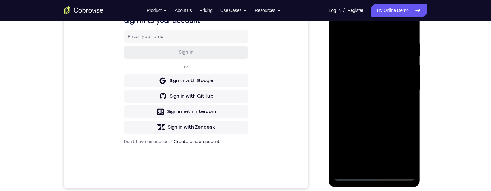
click at [405, 120] on div at bounding box center [375, 90] width 82 height 181
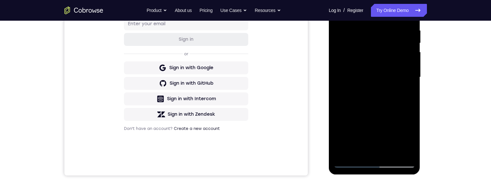
scroll to position [115, 0]
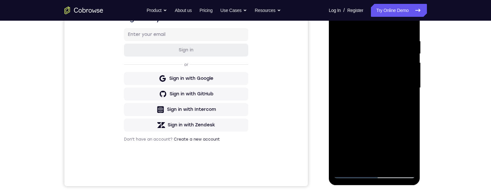
click at [437, 21] on div "Your Support Agent Your Customer Web iOS Android Next Steps We’d be happy to gi…" at bounding box center [246, 119] width 415 height 427
click at [440, 17] on div "Go back Powerful, Flexible and Trustworthy. Avoid all extra friction for both A…" at bounding box center [246, 10] width 415 height 13
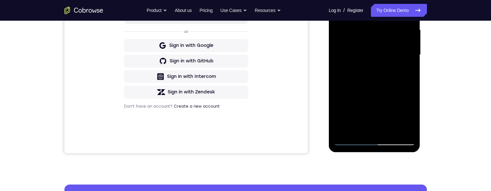
scroll to position [112, 0]
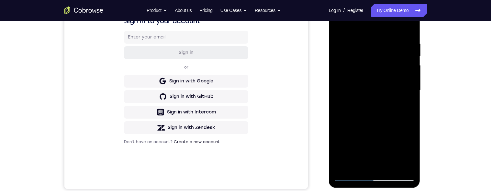
click at [407, 67] on div at bounding box center [375, 90] width 82 height 181
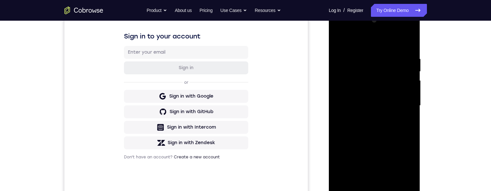
scroll to position [84, 0]
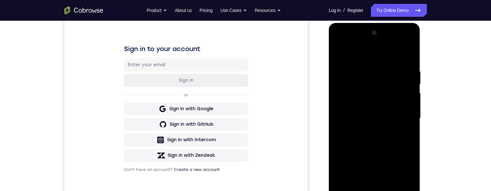
click at [408, 90] on div at bounding box center [375, 118] width 82 height 181
click at [448, 86] on div "Your Support Agent Your Customer Web iOS Android Next Steps We’d be happy to gi…" at bounding box center [246, 150] width 415 height 427
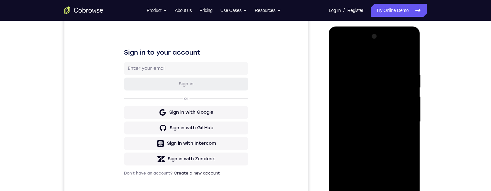
click at [405, 104] on div at bounding box center [375, 121] width 82 height 181
click at [406, 106] on div at bounding box center [375, 121] width 82 height 181
click at [404, 102] on div at bounding box center [375, 121] width 82 height 181
click at [404, 89] on div at bounding box center [375, 121] width 82 height 181
click at [404, 63] on div at bounding box center [375, 121] width 82 height 181
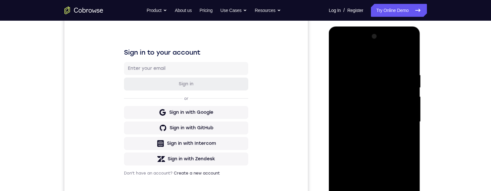
click at [403, 83] on div at bounding box center [375, 121] width 82 height 181
click at [402, 85] on div at bounding box center [375, 121] width 82 height 181
click at [404, 96] on div at bounding box center [375, 121] width 82 height 181
click at [404, 87] on div at bounding box center [375, 121] width 82 height 181
click at [411, 71] on div at bounding box center [375, 121] width 82 height 181
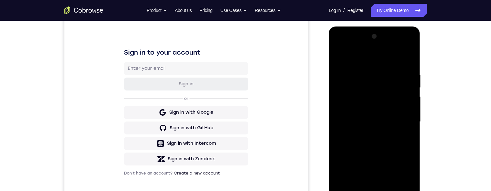
click at [404, 60] on div at bounding box center [375, 121] width 82 height 181
click at [404, 55] on div at bounding box center [375, 121] width 82 height 181
click at [408, 61] on div at bounding box center [375, 121] width 82 height 181
click at [406, 66] on div at bounding box center [375, 121] width 82 height 181
click at [408, 61] on div at bounding box center [375, 121] width 82 height 181
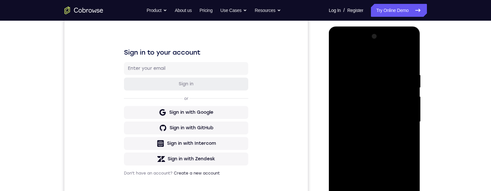
click at [408, 59] on div at bounding box center [375, 121] width 82 height 181
click at [405, 76] on div at bounding box center [375, 121] width 82 height 181
click at [410, 74] on div at bounding box center [375, 121] width 82 height 181
click at [404, 69] on div at bounding box center [375, 121] width 82 height 181
click at [405, 42] on div at bounding box center [375, 121] width 82 height 181
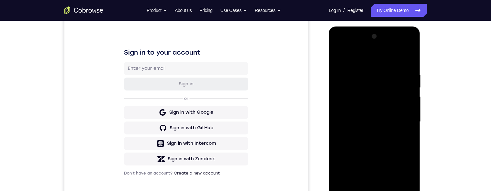
click at [403, 58] on div at bounding box center [375, 121] width 82 height 181
click at [408, 40] on div at bounding box center [375, 121] width 82 height 181
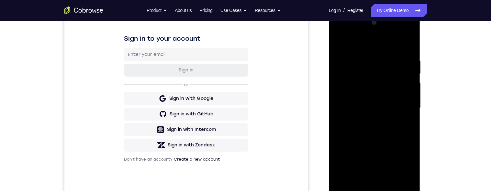
scroll to position [149, 0]
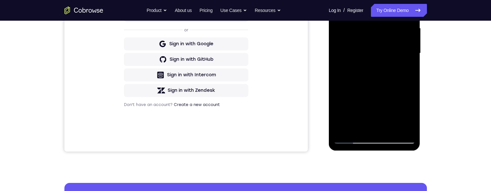
click at [389, 129] on div at bounding box center [375, 53] width 82 height 181
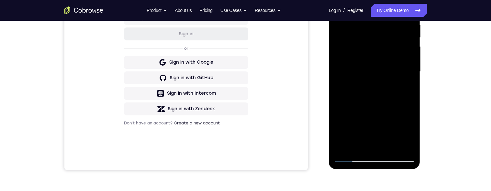
click at [389, 102] on div at bounding box center [375, 71] width 82 height 181
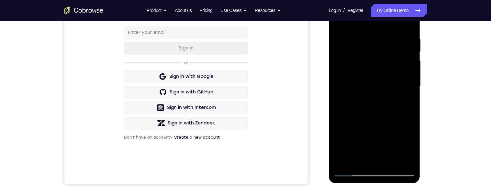
scroll to position [116, 0]
click at [386, 39] on div at bounding box center [375, 86] width 82 height 181
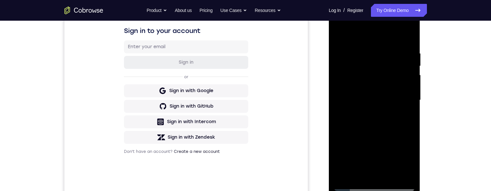
click at [335, 36] on div at bounding box center [375, 100] width 82 height 181
click at [387, 69] on div at bounding box center [375, 100] width 82 height 181
click at [360, 152] on div at bounding box center [375, 100] width 82 height 181
click at [360, 155] on div at bounding box center [375, 100] width 82 height 181
click at [336, 31] on div at bounding box center [375, 100] width 82 height 181
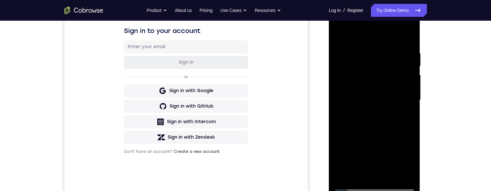
click at [391, 68] on div at bounding box center [375, 100] width 82 height 181
click at [346, 96] on div at bounding box center [375, 100] width 82 height 181
click at [360, 154] on div at bounding box center [375, 100] width 82 height 181
click at [344, 159] on div at bounding box center [375, 100] width 82 height 181
click at [385, 102] on div at bounding box center [375, 100] width 82 height 181
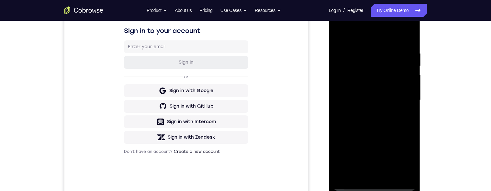
click at [336, 34] on div at bounding box center [375, 100] width 82 height 181
click at [360, 177] on div at bounding box center [375, 100] width 82 height 181
click at [401, 29] on div at bounding box center [375, 100] width 82 height 181
click at [385, 38] on div at bounding box center [375, 100] width 82 height 181
click at [398, 38] on div at bounding box center [375, 100] width 82 height 181
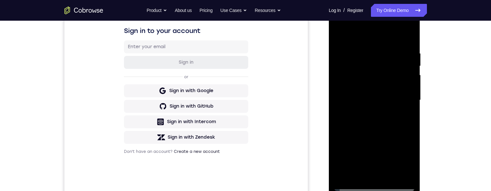
click at [385, 61] on div at bounding box center [375, 100] width 82 height 181
click at [377, 186] on div at bounding box center [375, 100] width 82 height 181
